Goal: Communication & Community: Answer question/provide support

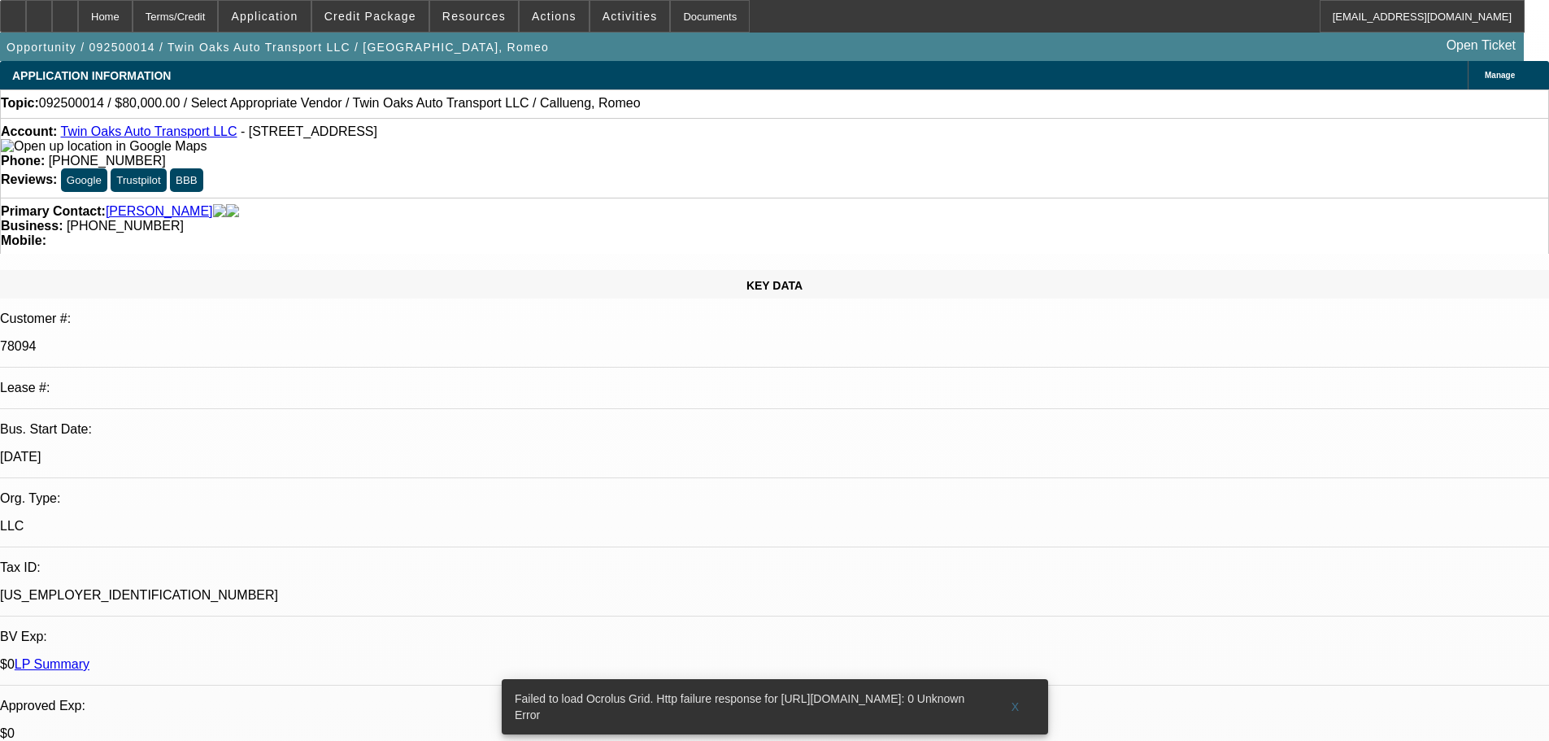
select select "0"
select select "2"
select select "0.1"
select select "1"
select select "2"
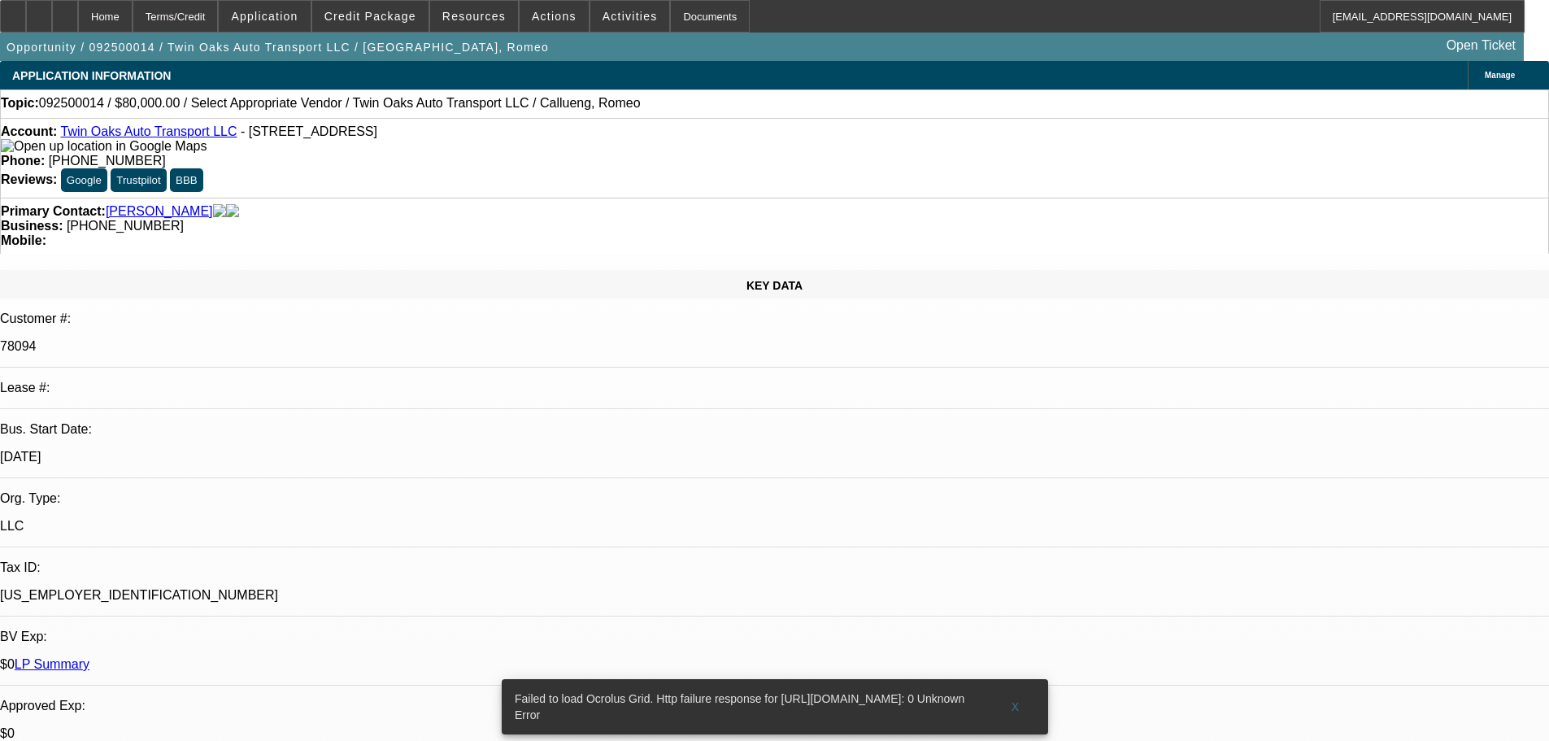
select select "4"
radio input "true"
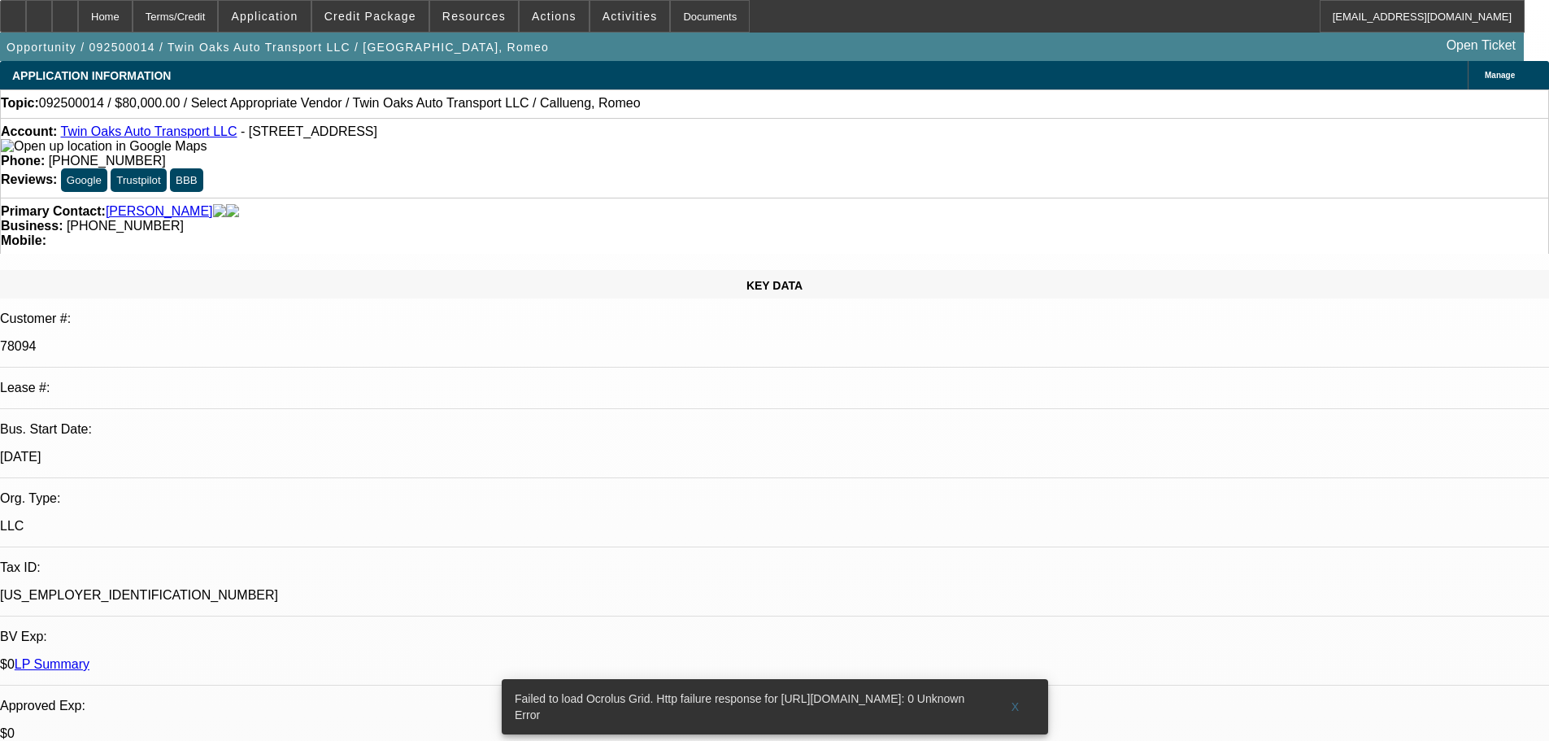
type textarea "PRETTY GOOD CUSTOEMER CURRENTLY NO ACTIVE DEAL IN LP, NO KNOWN ISSUES FOUND....…"
radio input "false"
radio input "true"
